Goal: Task Accomplishment & Management: Manage account settings

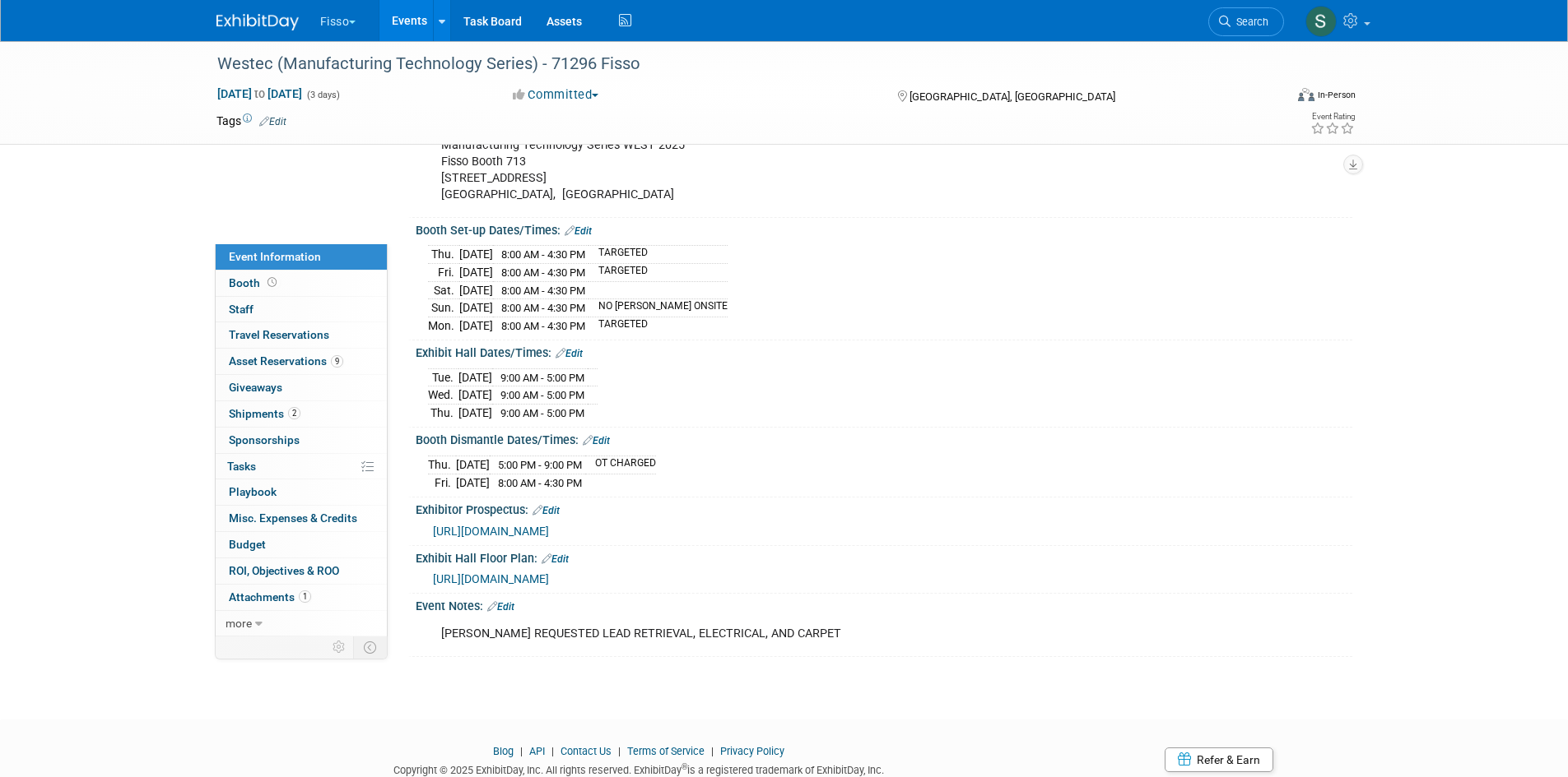
scroll to position [674, 0]
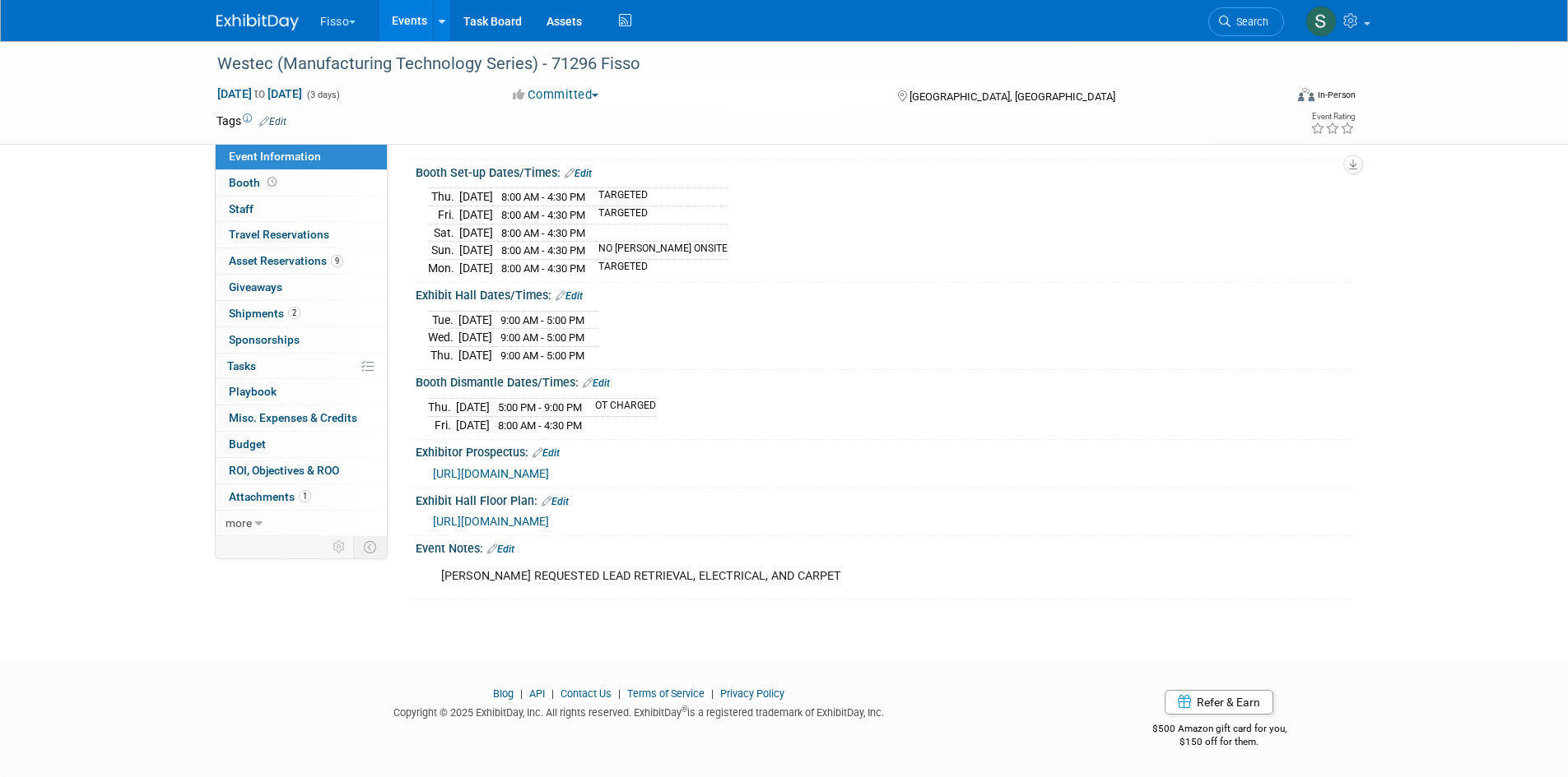
click at [331, 22] on button "Fisso" at bounding box center [348, 18] width 58 height 37
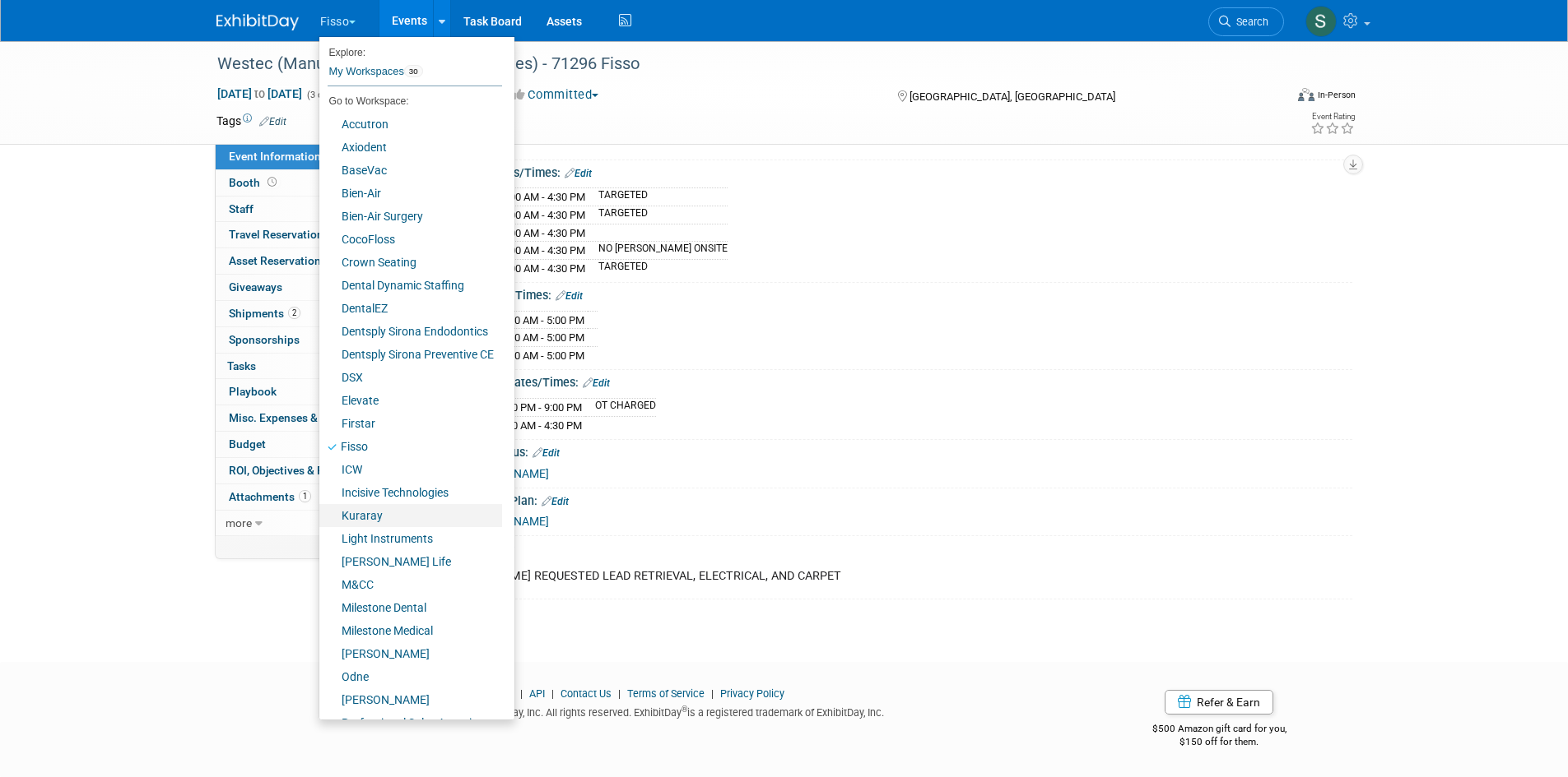
click at [352, 512] on link "Kuraray" at bounding box center [410, 516] width 183 height 23
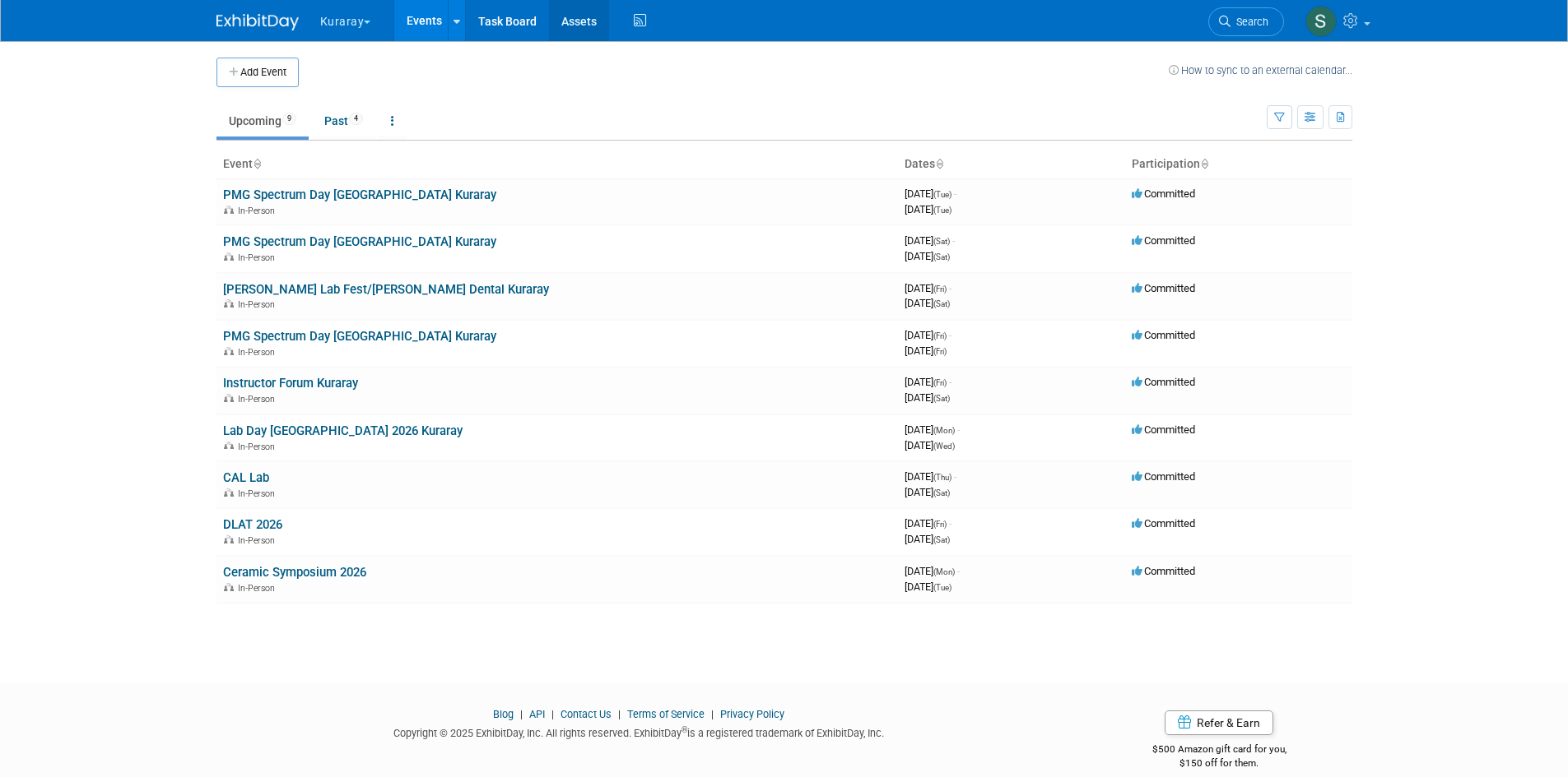
click at [587, 26] on link "Assets" at bounding box center [579, 21] width 60 height 41
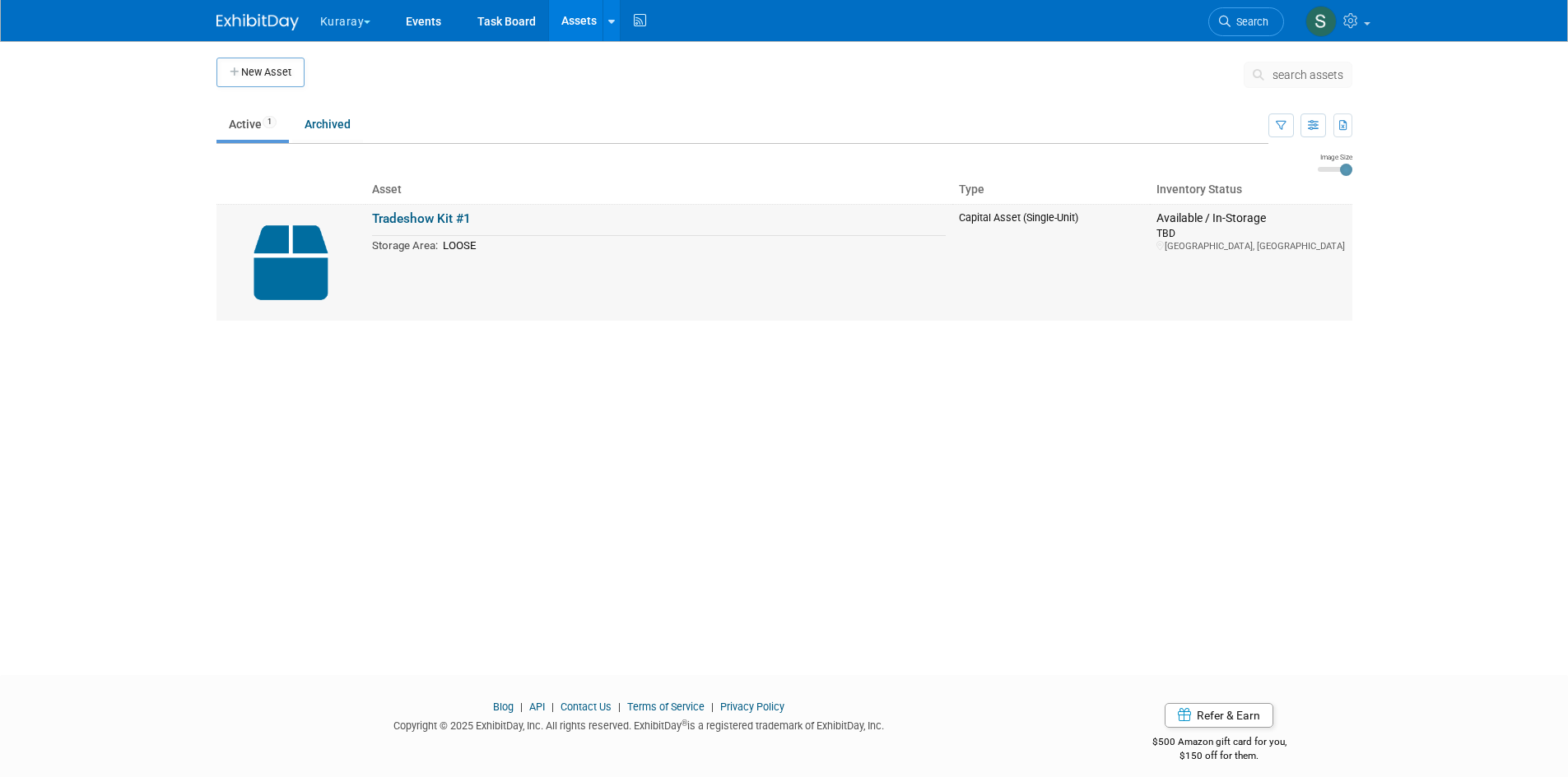
click at [400, 220] on link "Tradeshow Kit #1" at bounding box center [421, 219] width 98 height 15
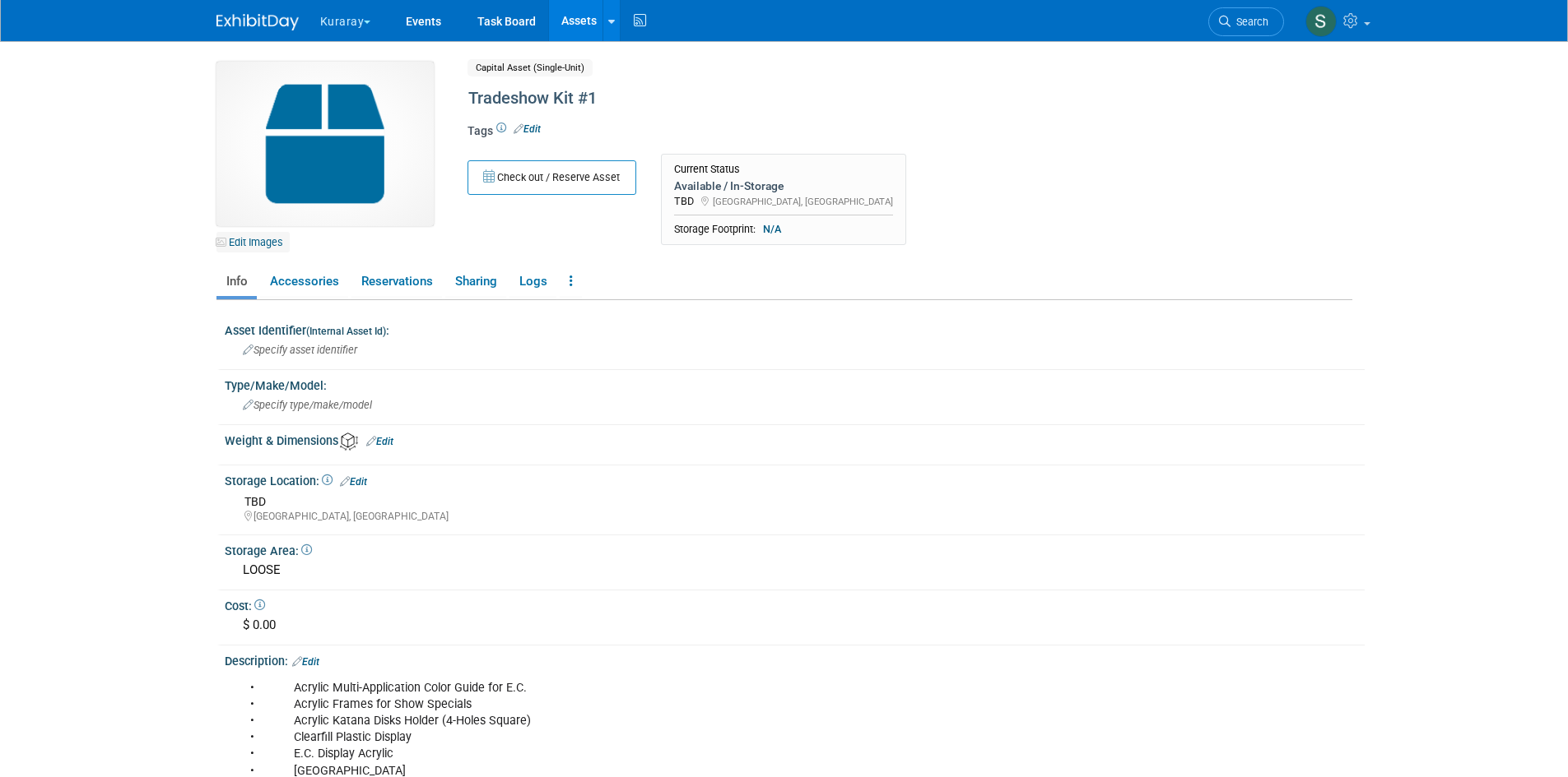
click at [273, 243] on link "Edit Images" at bounding box center [253, 242] width 73 height 21
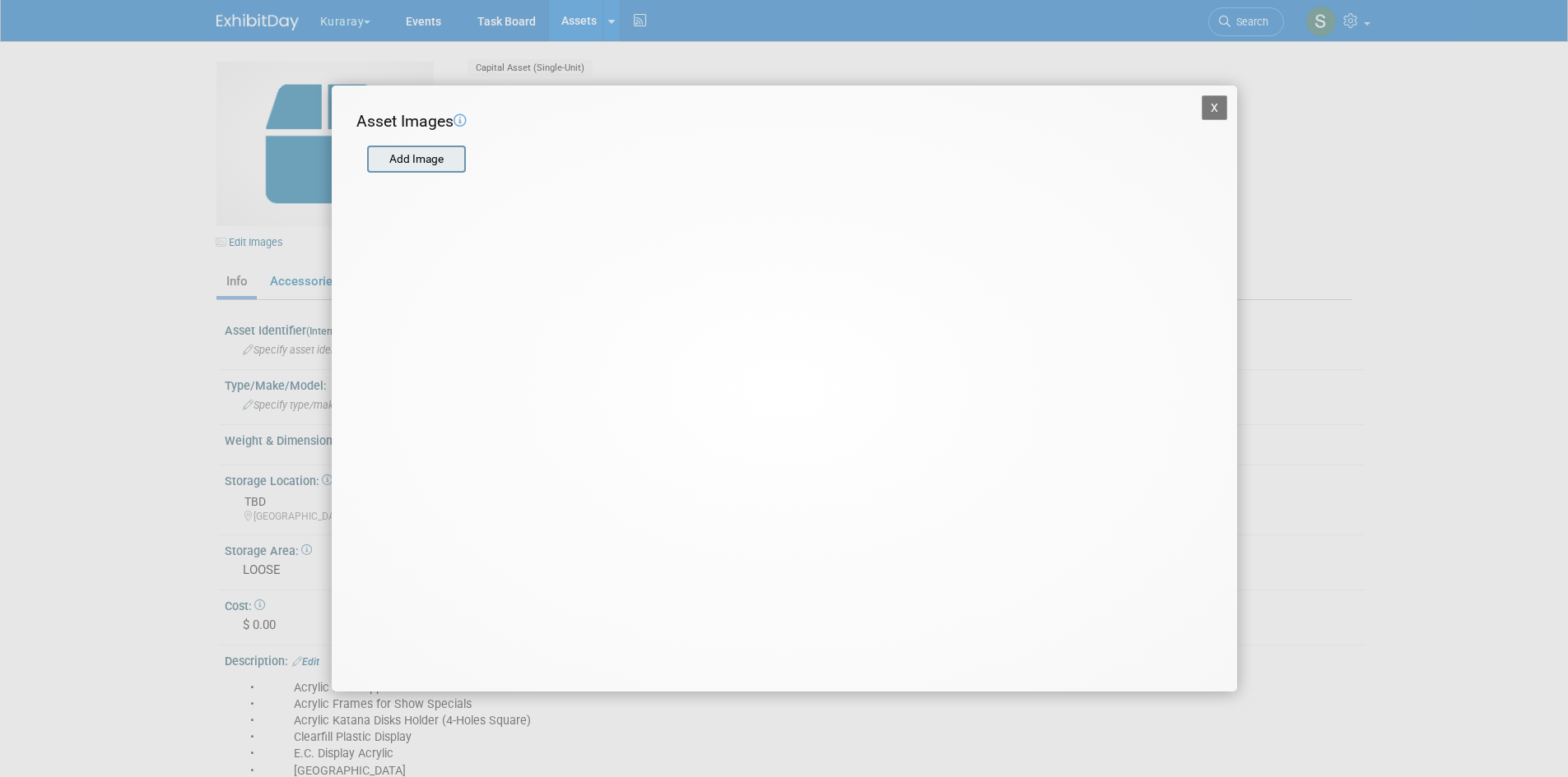
click at [397, 157] on input "file" at bounding box center [365, 159] width 196 height 24
type input "C:\fakepath\IMG_7018.HEIC"
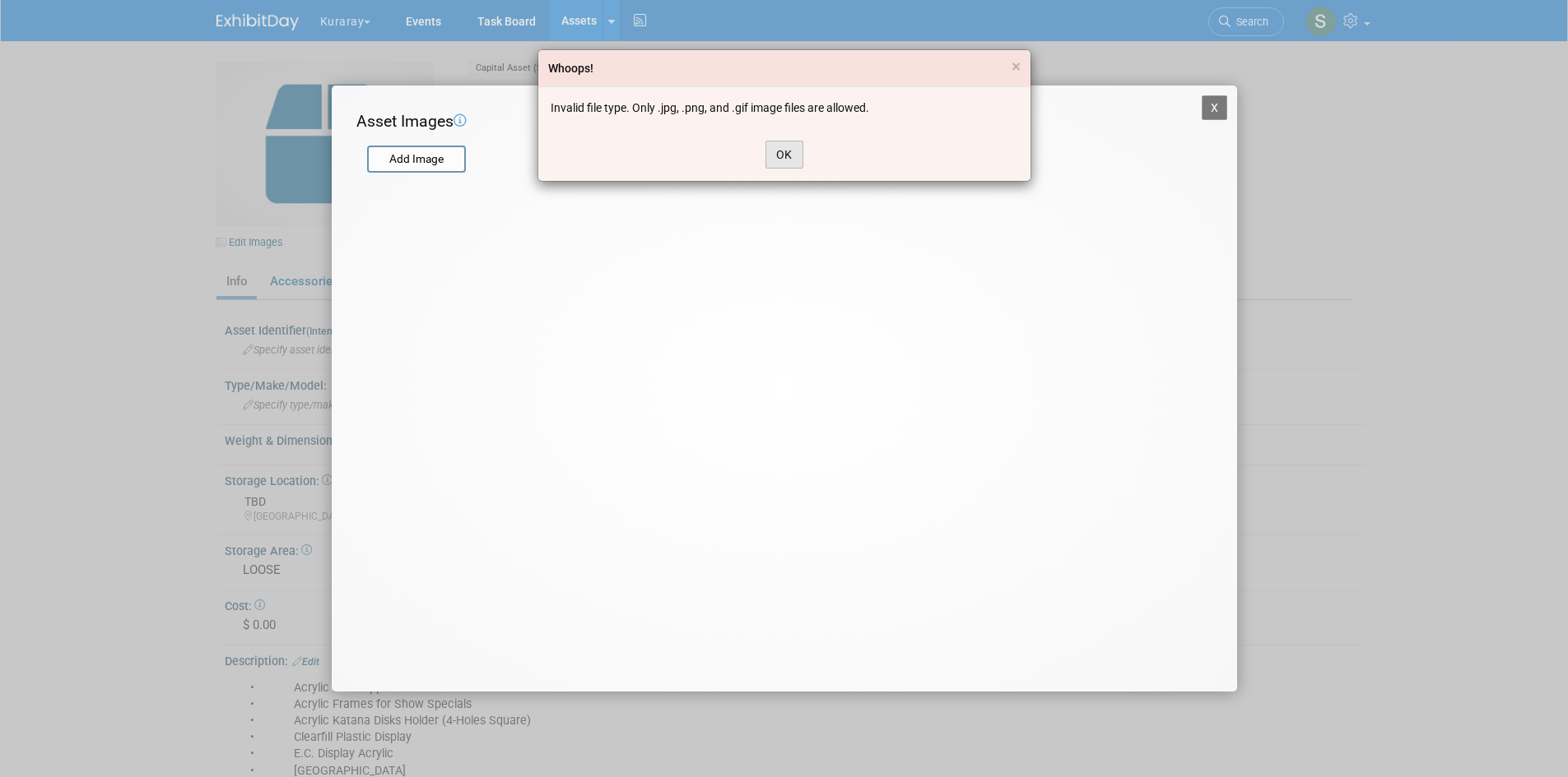
click at [780, 159] on button "OK" at bounding box center [784, 154] width 37 height 28
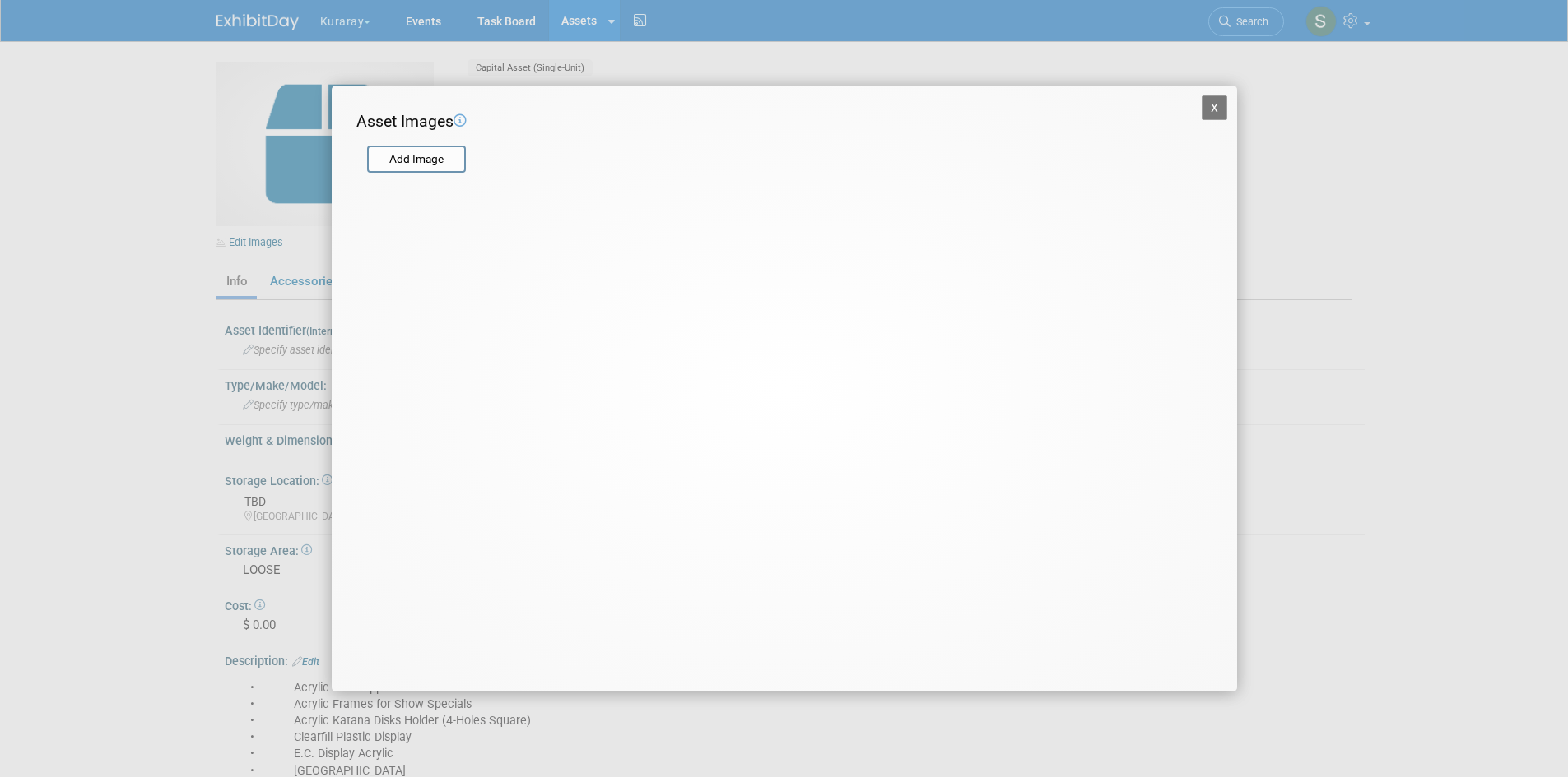
click at [1213, 105] on button "X" at bounding box center [1215, 108] width 26 height 24
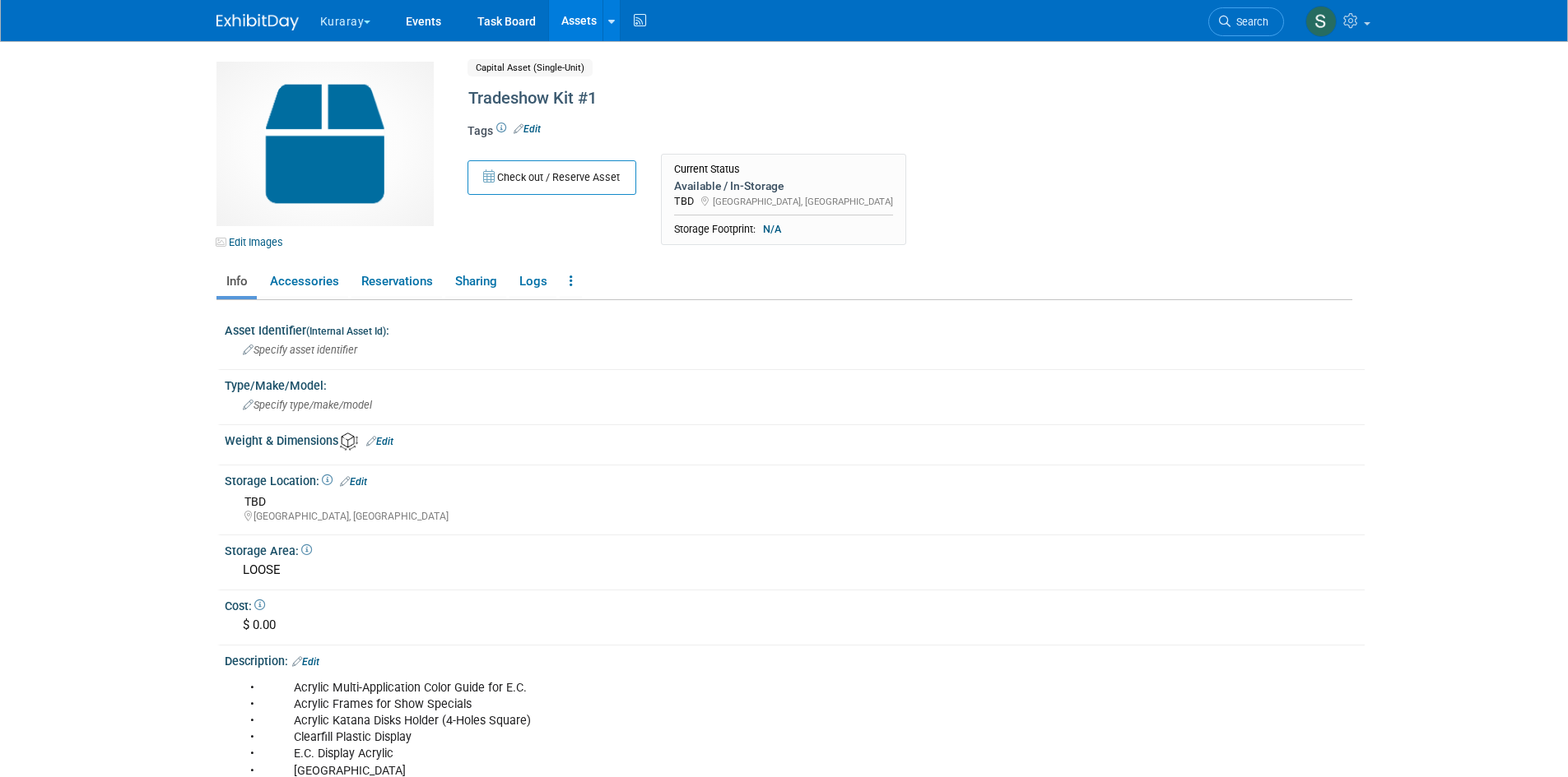
click at [333, 16] on button "Kuraray" at bounding box center [355, 18] width 73 height 37
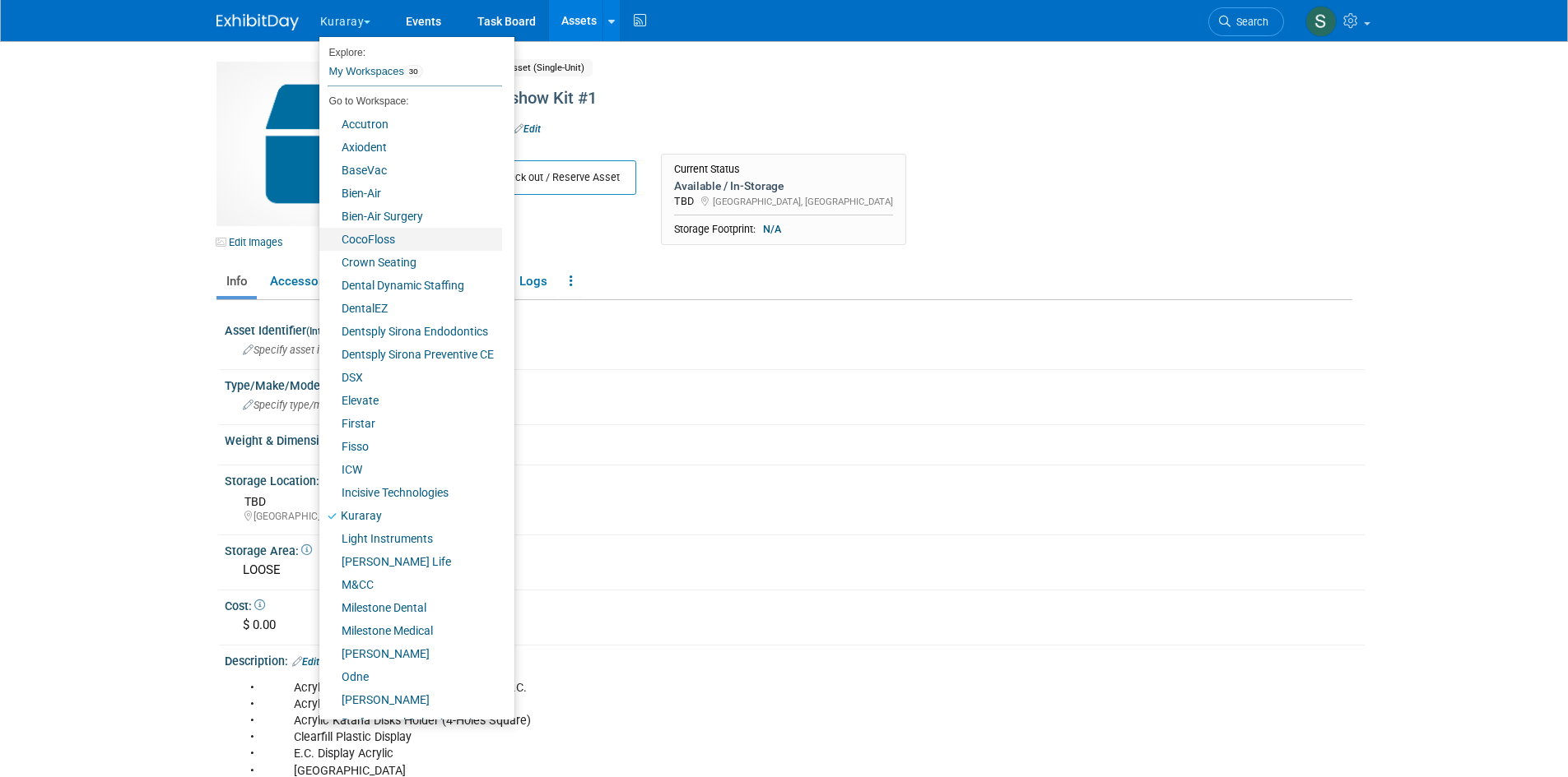
click at [391, 244] on link "CocoFloss" at bounding box center [410, 239] width 183 height 23
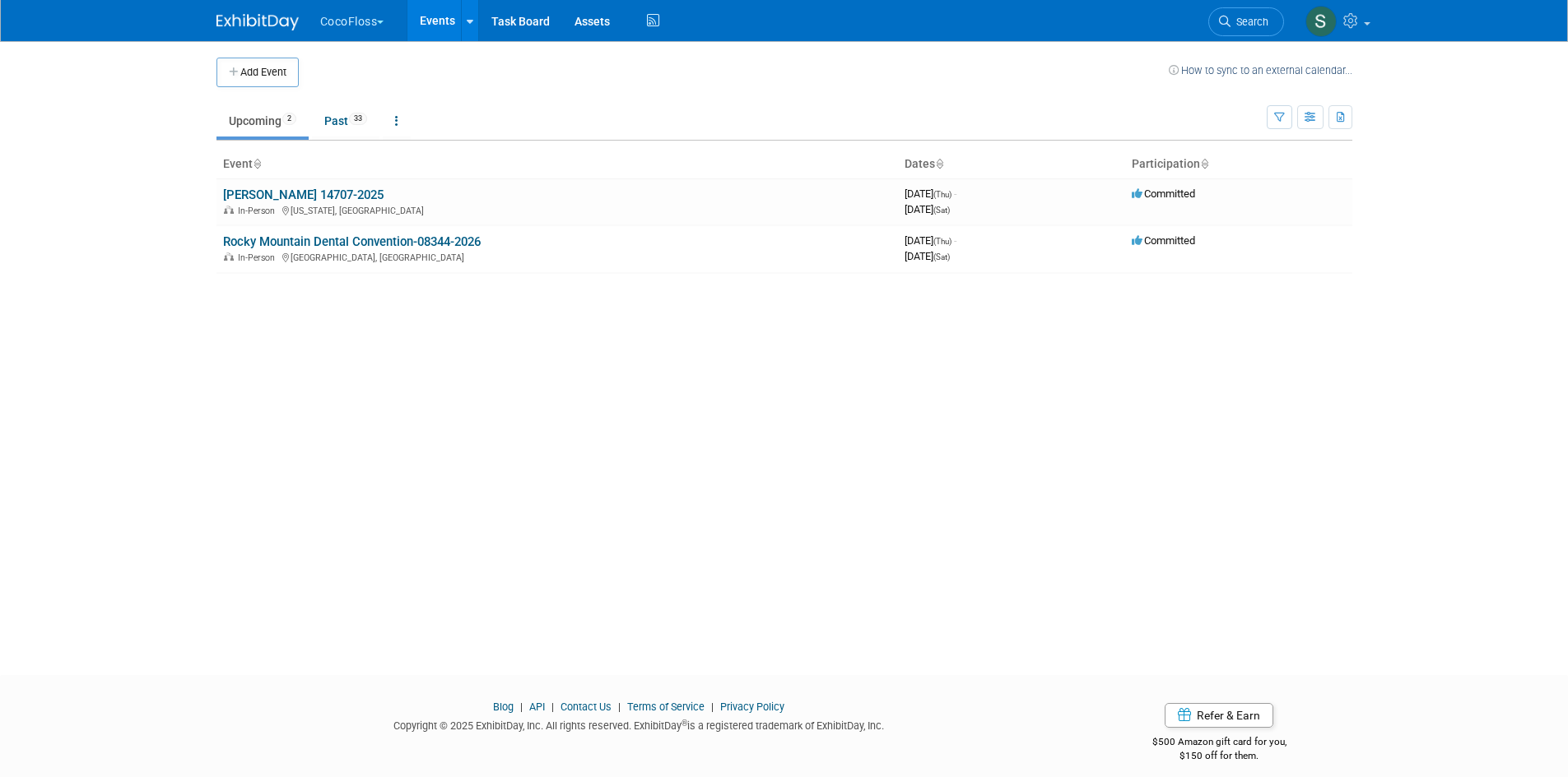
click at [350, 14] on button "CocoFloss" at bounding box center [362, 18] width 86 height 37
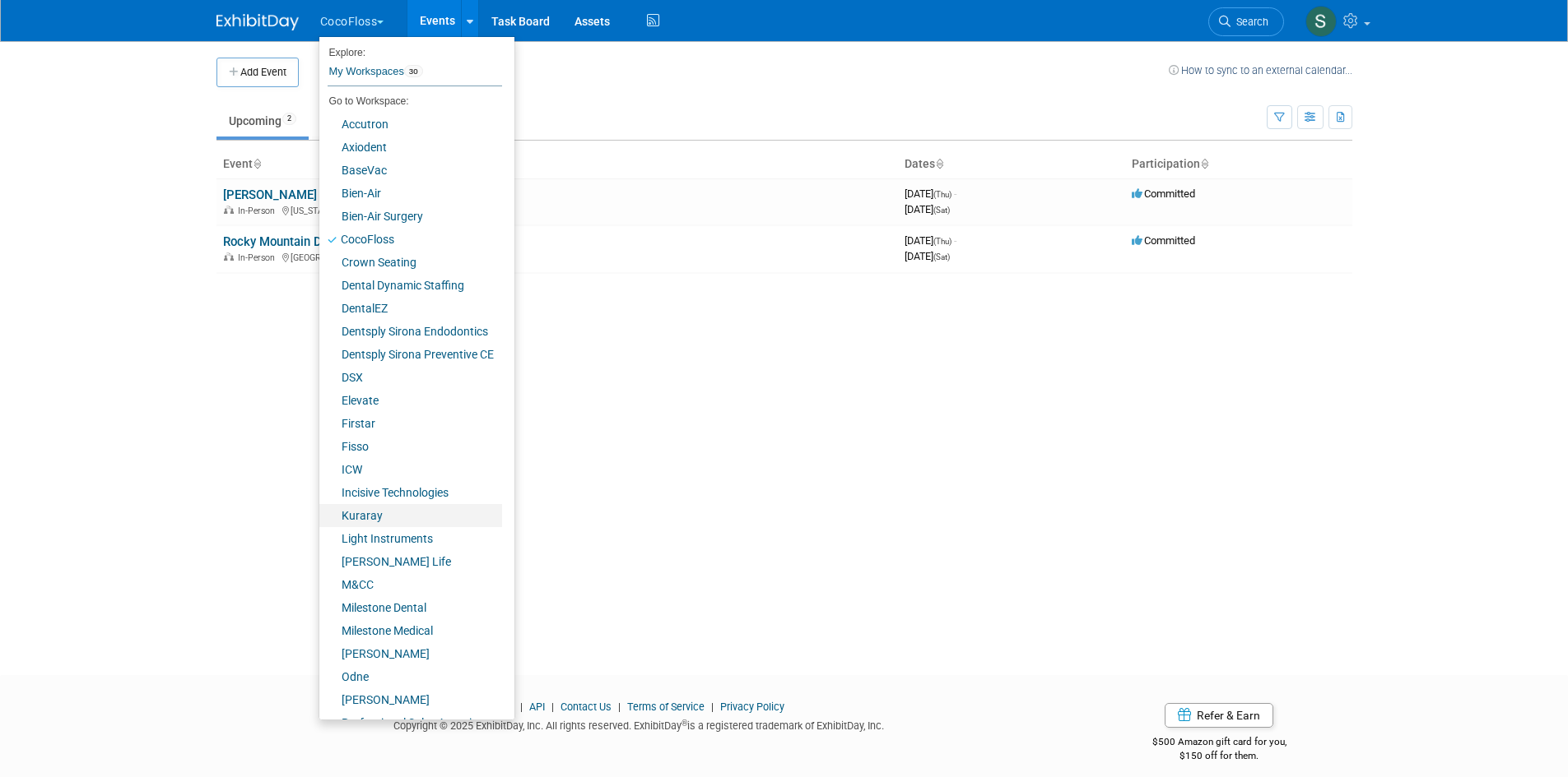
click at [370, 516] on link "Kuraray" at bounding box center [410, 516] width 183 height 23
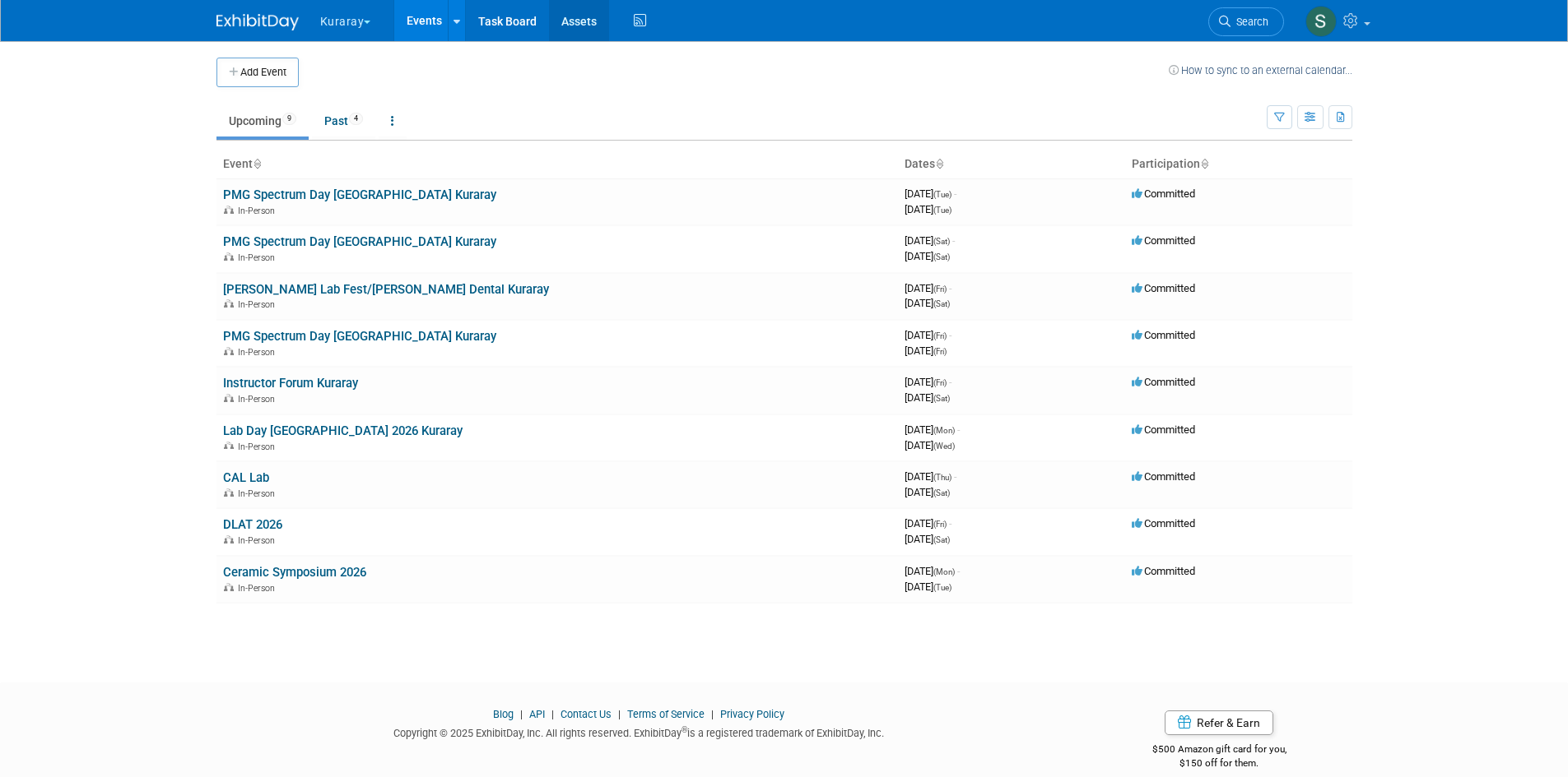
click at [588, 26] on link "Assets" at bounding box center [579, 21] width 60 height 41
